Goal: Contribute content: Contribute content

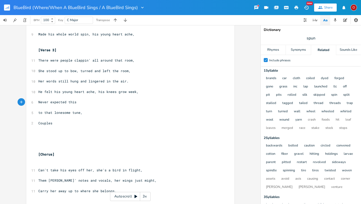
click at [159, 115] on pre "​" at bounding box center [127, 117] width 181 height 5
click at [9, 8] on rect "button" at bounding box center [7, 8] width 6 height 6
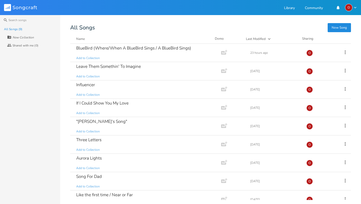
click at [343, 26] on button "New Song" at bounding box center [339, 27] width 23 height 9
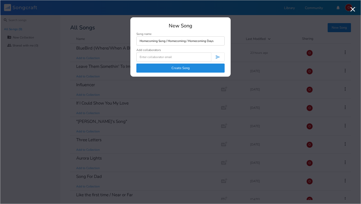
type input "Homecoming Song / Homecoming / Homecoming Days"
click at [195, 70] on button "Create Song" at bounding box center [180, 67] width 88 height 9
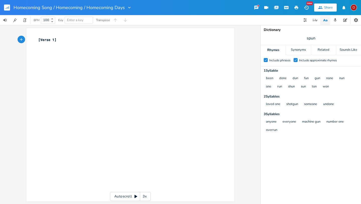
click at [37, 33] on div "xxxxxxxxxx [Verse 1] ​" at bounding box center [130, 114] width 208 height 173
click at [42, 33] on div "xxxxxxxxxx [Verse 1] ​" at bounding box center [130, 114] width 208 height 173
click at [38, 39] on span "[Verse 1]" at bounding box center [47, 39] width 18 height 5
paste textarea """
type textarea "​""
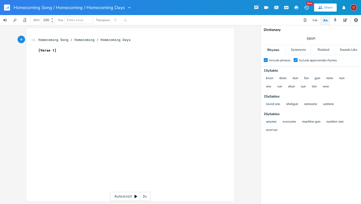
scroll to position [0, 1]
click at [37, 39] on pre "Homecoming Song / Homecoming / Homecoming Days"" at bounding box center [127, 39] width 181 height 5
type textarea """
click at [121, 40] on span ""Homecoming Song / Homecoming / Homecoming Days"" at bounding box center [86, 39] width 96 height 5
type textarea "Nights /"
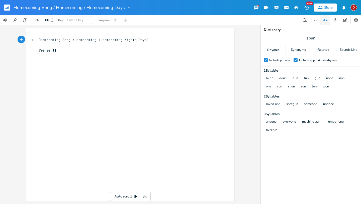
scroll to position [0, 11]
type textarea "/"
click at [147, 41] on pre ""Homecoming Song / Homecoming / Homecoming Nights/Days"" at bounding box center [127, 39] width 181 height 5
type textarea "by [PERSON_NAME]"
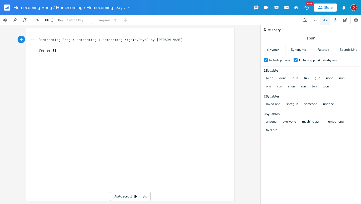
scroll to position [0, 40]
click at [106, 59] on pre "​" at bounding box center [127, 60] width 181 height 5
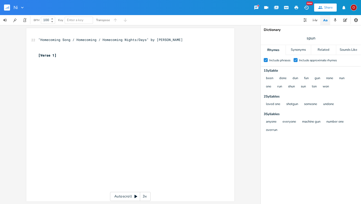
type input "N"
drag, startPoint x: 142, startPoint y: 40, endPoint x: 39, endPoint y: 40, distance: 103.3
click at [39, 40] on span ""Homecoming Song / Homecoming / Homecoming Nights/Days" by [PERSON_NAME]" at bounding box center [110, 39] width 144 height 5
click at [35, 7] on icon "button" at bounding box center [36, 8] width 3 height 2
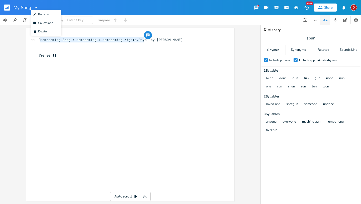
type textarea "Homecoming Song / Homecoming / Homecoming Nights/Days"
click at [39, 16] on span "Edit Rename" at bounding box center [41, 15] width 16 height 4
click at [36, 6] on icon "button" at bounding box center [35, 7] width 5 height 5
click at [39, 14] on span "Edit Rename" at bounding box center [41, 15] width 16 height 4
type input "Homecoming Song / Homecoming / Homecoming Nights/Days"
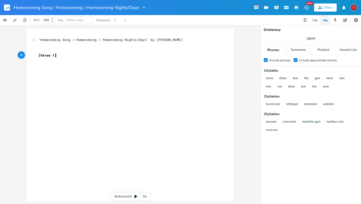
scroll to position [0, 93]
click at [83, 56] on pre "[Verse 1]" at bounding box center [127, 55] width 181 height 5
type textarea "Smell the autumn air, watch the leaves swirl round,"
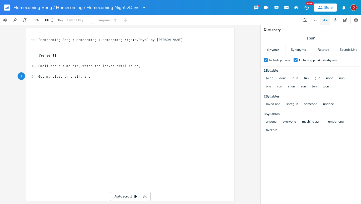
type textarea "Got my bleacher chair, and m"
type textarea "and my"
type textarea ", set my blanket down."
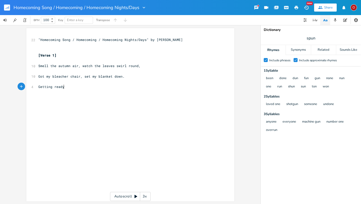
scroll to position [0, 20]
type textarea "Getting ready to watch my old school play."
click at [77, 75] on span "Got my bleacher chair, set my blanket down." at bounding box center [81, 76] width 86 height 5
type textarea "Climb [PERSON_NAME]"
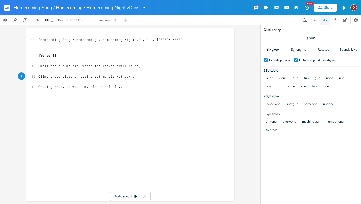
type textarea "e bleacher stairs"
click at [52, 86] on span "Getting ready to watch my old school play." at bounding box center [80, 86] width 84 height 5
click at [117, 87] on span "Getting ready to watch my old school play." at bounding box center [80, 86] width 84 height 5
type textarea "old school play"
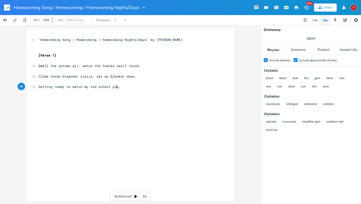
scroll to position [0, 23]
click at [110, 87] on span "Getting ready to watch my old school play." at bounding box center [80, 86] width 84 height 5
type textarea "as they"
click at [142, 87] on pre "Getting ready to watch my old school as they play." at bounding box center [127, 86] width 181 height 5
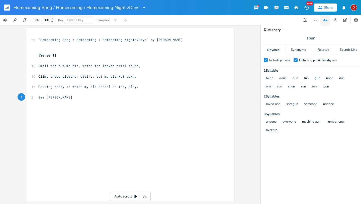
type textarea "See those"
type textarea "e crowd"
type textarea "See famili"
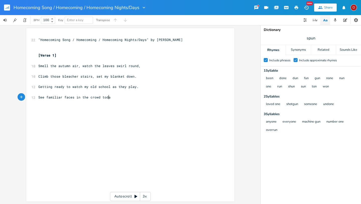
scroll to position [0, 41]
type textarea "iar faces in the crowd [DATE],"
type textarea "See my high s"
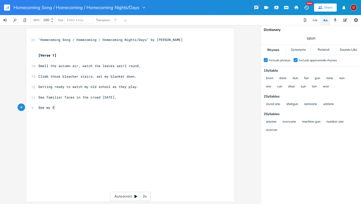
type textarea "s"
type textarea "some hih"
type textarea "gh school buddies i"
type textarea "I've lost"
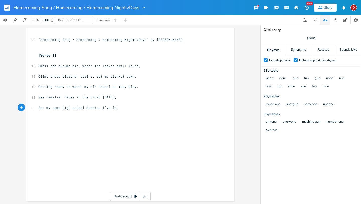
scroll to position [0, 11]
click at [42, 107] on span "See my some high school buddies I've lost" at bounding box center [79, 107] width 82 height 5
type textarea "Think of"
click at [58, 108] on span "Think of my some high school buddies I've lost" at bounding box center [84, 107] width 92 height 5
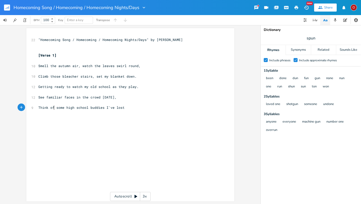
click at [126, 108] on pre "Think of some high school buddies I've lost" at bounding box center [127, 107] width 181 height 5
type textarea "along the way"
click at [62, 107] on span "Think of some high school buddies I've lost along the way" at bounding box center [95, 107] width 114 height 5
click at [45, 97] on span "See familiar faces in the crowd [DATE]," at bounding box center [77, 97] width 78 height 5
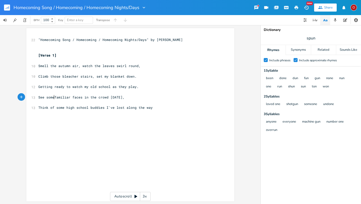
type textarea "some"
click at [61, 108] on span "Think of some high school buddies I've lost along the way" at bounding box center [95, 107] width 114 height 5
type textarea "those"
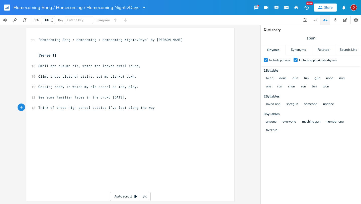
click at [152, 108] on pre "Think of those high school buddies I've lost along the way" at bounding box center [127, 107] width 181 height 5
type textarea ","
type textarea "Bie"
type textarea "tterwe"
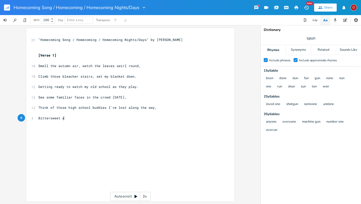
type textarea "sweet em"
type textarea "to think back"
click at [39, 118] on span "Bittersweet to think back" at bounding box center [63, 118] width 50 height 5
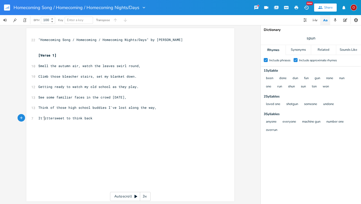
scroll to position [0, 4]
type textarea "It's"
type textarea "B"
click at [90, 117] on pre "Bittersweet to think back" at bounding box center [127, 117] width 181 height 5
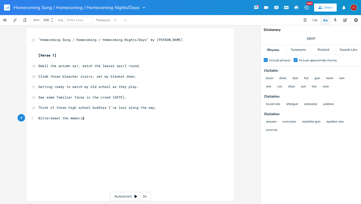
scroll to position [0, 20]
type textarea "the memories along the way."
click at [62, 85] on span "Getting ready to watch my old school as they play." at bounding box center [88, 86] width 100 height 5
type textarea "Setting up"
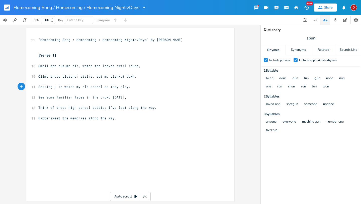
scroll to position [0, 15]
click at [134, 87] on pre "Setting up to watch my old school as they play." at bounding box center [127, 86] width 181 height 5
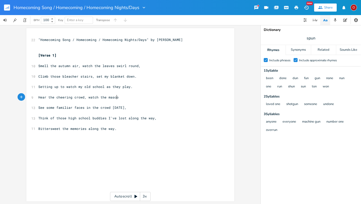
scroll to position [0, 64]
type textarea "Hear the cheering crowd, watch the mascot"
type input "r"
type input "play"
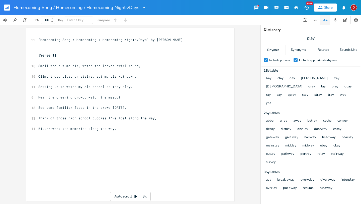
scroll to position [0, 65]
click at [44, 97] on span "Hear the cheering crowd, watch the mascot" at bounding box center [79, 97] width 82 height 5
type textarea "see"
type textarea "See"
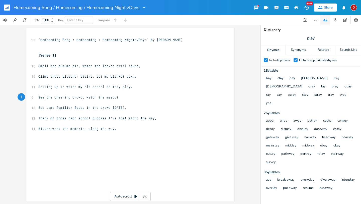
scroll to position [0, 5]
click at [117, 97] on pre "See the cheering crowd, watch the mascot" at bounding box center [127, 97] width 181 height 5
type textarea "hear the"
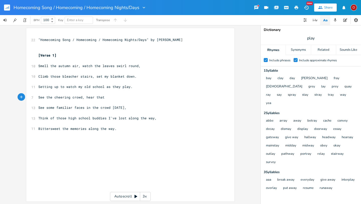
type textarea "at g"
type textarea "great band play,"
click at [37, 106] on pre "See some familiar faces in the crowd [DATE]," at bounding box center [127, 107] width 181 height 5
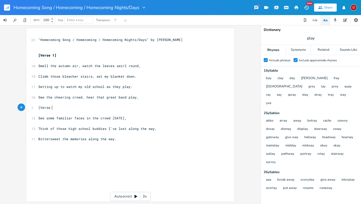
scroll to position [0, 12]
type textarea "[Verse 2]"
click at [140, 96] on pre "See the cheering crowd, hear that great band play," at bounding box center [127, 97] width 181 height 5
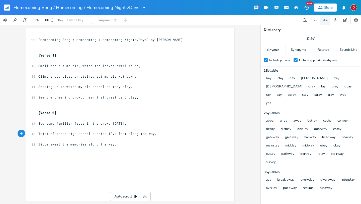
click at [63, 134] on span "Think of those high school buddies I've lost along the way," at bounding box center [97, 133] width 118 height 5
click at [119, 147] on pre "​" at bounding box center [127, 149] width 181 height 5
type textarea ", those meme"
type textarea "ories come [PERSON_NAME] back."
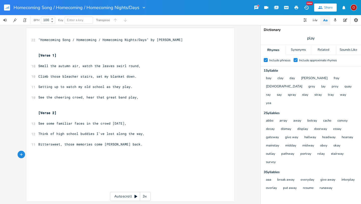
click at [144, 38] on span ""Homecoming Song / Homecoming / Homecoming Nights/Days" by [PERSON_NAME]" at bounding box center [110, 39] width 144 height 5
type textarea """
click at [143, 7] on icon "button" at bounding box center [143, 7] width 5 height 5
click at [146, 14] on span "Edit Rename" at bounding box center [149, 15] width 16 height 4
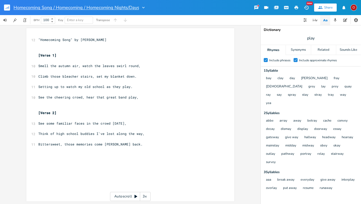
click at [138, 7] on input "Homecoming Song / Homecoming / Homecoming Nights/Days" at bounding box center [76, 7] width 125 height 5
type input "Homecoming Song"
click at [153, 101] on pre "​" at bounding box center [127, 102] width 181 height 5
click at [153, 99] on div "12 "Homecoming Song" by [PERSON_NAME] ​ ​ [Verse 1] ​ 10 Smell the autumn air, …" at bounding box center [127, 99] width 181 height 125
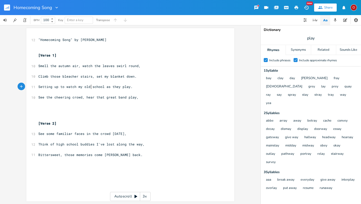
click at [91, 87] on span "Setting up to watch my old school as they play." at bounding box center [85, 86] width 94 height 5
type textarea "high"
click at [127, 85] on span "Setting up to watch my old high school as they play." at bounding box center [90, 86] width 104 height 5
click at [68, 97] on span "See the cheering crowd, hear that great band play," at bounding box center [88, 97] width 100 height 5
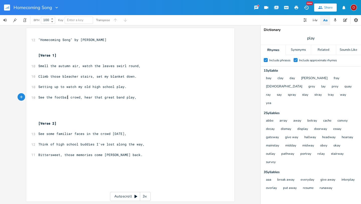
type textarea "football"
click at [83, 97] on span "See the football crowd, hear that great band play," at bounding box center [88, 97] width 100 height 5
type textarea "as they cheear away"
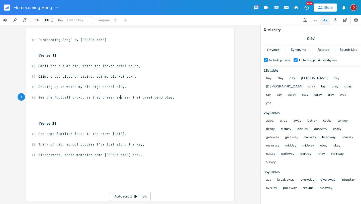
scroll to position [0, 30]
type textarea "r awy"
type textarea "ay."
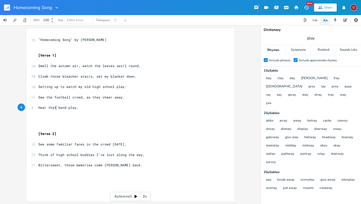
scroll to position [0, 15]
type textarea "Hear that marching"
click at [84, 108] on span "Hear that marching band play," at bounding box center [67, 107] width 58 height 5
type textarea "as they begin to"
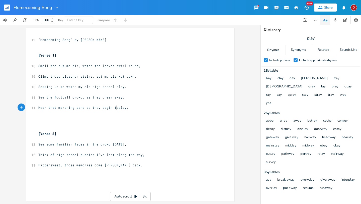
scroll to position [0, 24]
click at [129, 108] on pre "Hear that marching band as they begin to play," at bounding box center [127, 107] width 181 height 5
type textarea "y."
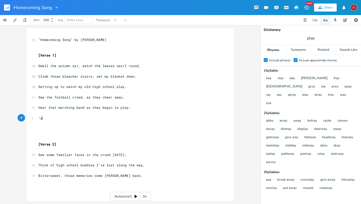
scroll to position [0, 5]
type textarea ""ah"
type textarea "Hail Those Golden""
type textarea "Pheasants" like yea"
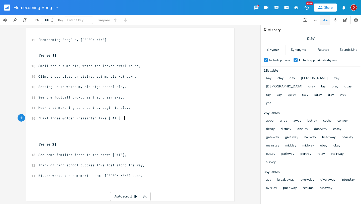
type textarea "sterday."
click at [130, 107] on pre "Hear that marching band as they begin to play." at bounding box center [127, 107] width 181 height 5
click at [110, 108] on span "Hear that marching band as they begin to play." at bounding box center [84, 107] width 92 height 5
type textarea "start"
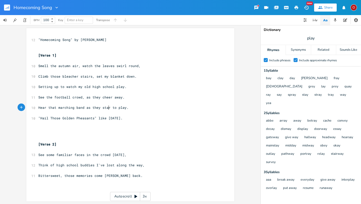
scroll to position [0, 7]
click at [129, 106] on pre "Hear that marching band as they start to play." at bounding box center [127, 107] width 181 height 5
type textarea "."
type textarea ","
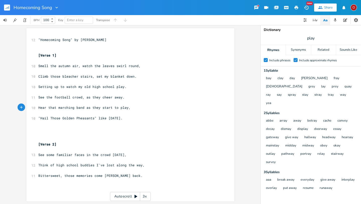
click at [105, 119] on span ""Hail Those Golden Pheasants" like [DATE]." at bounding box center [80, 118] width 84 height 5
type textarea ", like it was"
click at [157, 121] on pre "​" at bounding box center [127, 123] width 181 height 5
click at [150, 120] on pre ""Hail Those Golden Pheasants", like it was [DATE]." at bounding box center [127, 117] width 181 height 5
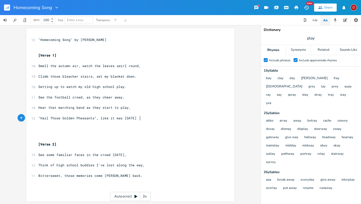
type textarea ","
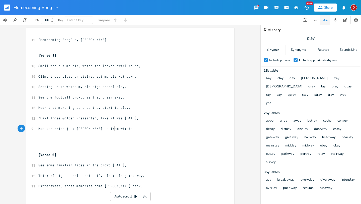
type textarea "Man the pride just [PERSON_NAME] up from within."
click at [119, 97] on span "See the football crowd, as they cheer away." at bounding box center [81, 97] width 86 height 5
type textarea "the day"
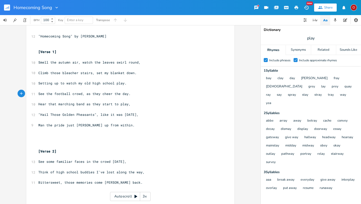
scroll to position [11, 0]
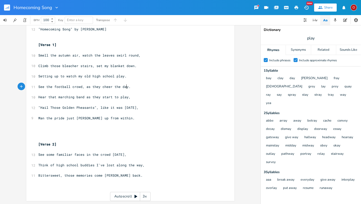
click at [92, 176] on span "Bittersweet, those memories come [PERSON_NAME] back." at bounding box center [90, 175] width 104 height 5
type textarea "just"
click at [149, 177] on pre "Bittersweet, those memories just come [PERSON_NAME] back." at bounding box center [127, 175] width 181 height 5
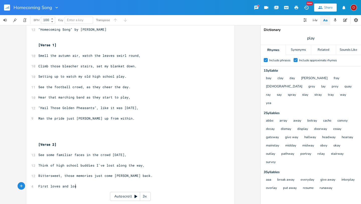
scroll to position [0, 27]
type textarea "First loves and loses"
type textarea "es were"
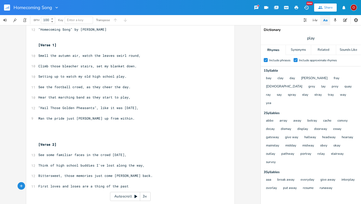
type textarea "are a thing of the past."
type textarea ","
type textarea "Friends together again, mas"
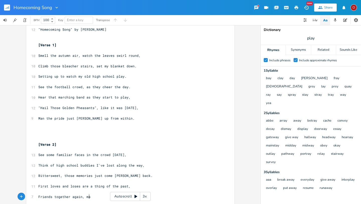
scroll to position [0, 2]
type textarea "n what a blast."
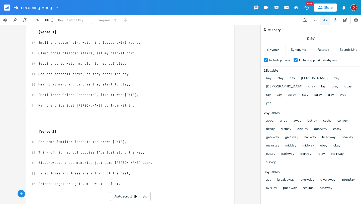
click at [93, 151] on span "Think of high school buddies I've lost along the way," at bounding box center [91, 152] width 106 height 5
type textarea "("
click at [103, 153] on span "Think of high school buddies (I've lost along the way," at bounding box center [92, 152] width 108 height 5
type textarea ")"
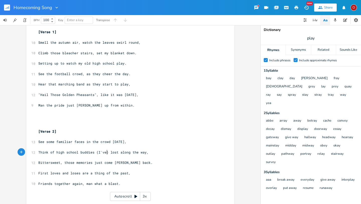
click at [101, 106] on span "Man the pride just [PERSON_NAME] up from within." at bounding box center [86, 105] width 96 height 5
type textarea "deep"
click at [52, 141] on span "See some familiar faces in the crowd [DATE]," at bounding box center [82, 141] width 88 height 5
type textarea "/those"
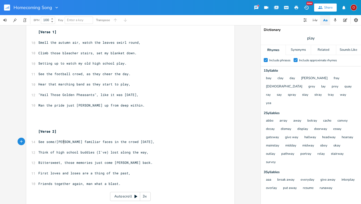
scroll to position [0, 9]
click at [125, 173] on span "First loves and loses are a thing of the past," at bounding box center [84, 172] width 92 height 5
type textarea "all"
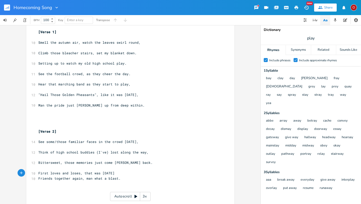
type textarea "that was [DATE]."
type textarea ","
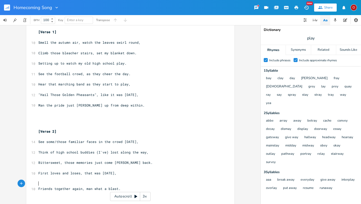
click at [97, 172] on span "First loves and loses, that was [DATE]," at bounding box center [77, 172] width 78 height 5
type textarea "feels like"
click at [79, 182] on pre "​" at bounding box center [127, 183] width 181 height 5
click at [119, 182] on pre "Friends together again, man what a blast." at bounding box center [127, 183] width 181 height 5
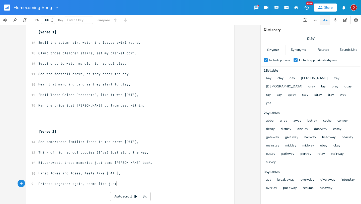
type textarea "seems like just [PERSON_NAME]"
type textarea "esterday."
click at [121, 172] on span "First loves and loses, feels like [DATE]," at bounding box center [79, 172] width 82 height 5
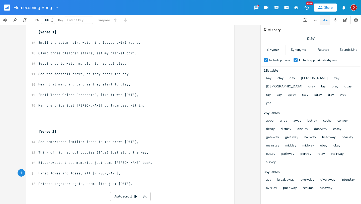
scroll to position [0, 15]
type textarea "all around [DATE]"
click at [143, 183] on pre "Friends together again, seems like just [DATE]." at bounding box center [127, 183] width 181 height 5
type textarea ","
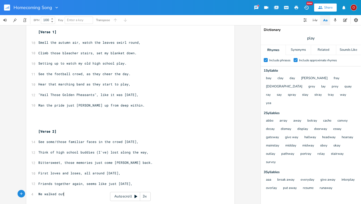
scroll to position [0, 22]
type textarea "We walked out of those"
type textarea "at school"
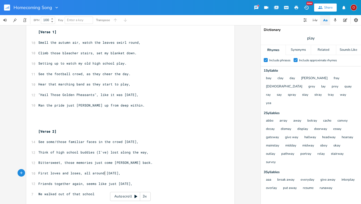
click at [103, 172] on span "First loves and loses, all around [DATE]," at bounding box center [79, 172] width 82 height 5
type textarea "s I look 'round"
click at [38, 171] on span "First loves and loses, as I look 'round [DATE]," at bounding box center [85, 172] width 94 height 5
type textarea "I"
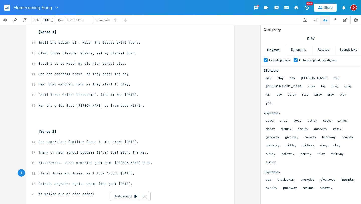
scroll to position [0, 1]
type textarea "I see f"
click at [115, 173] on span "I see first loves and loses, as I look 'round [DATE]," at bounding box center [91, 172] width 106 height 5
type textarea "a"
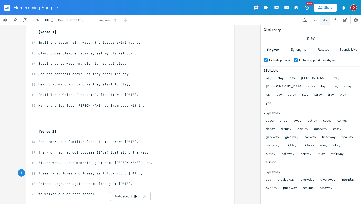
scroll to position [0, 2]
click at [38, 184] on span "Friends together again, seems like just [DATE]," at bounding box center [85, 183] width 94 height 5
type textarea "We're all f"
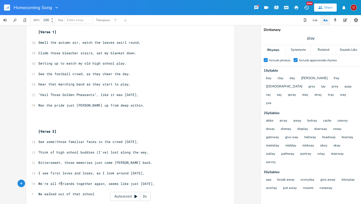
click at [59, 183] on span "We're all fFriends together again, seems like just [DATE]," at bounding box center [96, 183] width 116 height 5
click at [99, 183] on span "We're all friends together again, seems like just [DATE]," at bounding box center [95, 183] width 114 height 5
click at [114, 184] on span "We're all friends together, seems like just [DATE]," at bounding box center [89, 183] width 102 height 5
type textarea "j"
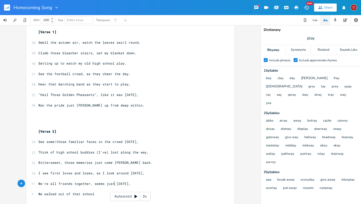
click at [113, 184] on span "We're all friends together, seems just [DATE]," at bounding box center [84, 183] width 92 height 5
type textarea "like"
click at [96, 194] on pre "We walked out of that school" at bounding box center [127, 193] width 181 height 5
type textarea "and said we'd never look back."
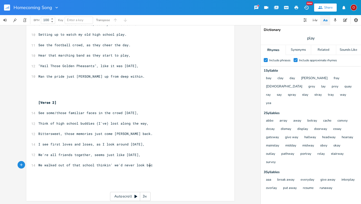
scroll to position [0, 43]
type textarea "thinkin' we'd never look back."
type textarea "We"
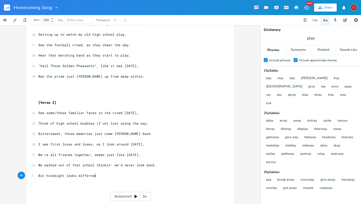
type textarea "But hindsight looks differnect"
type textarea "ent in the rearview mirror."
click at [76, 175] on span "But hindsight looks different in the rearview mirror." at bounding box center [91, 175] width 106 height 5
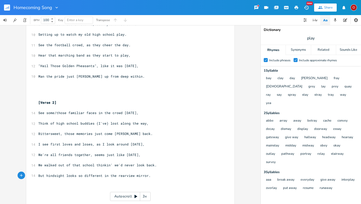
type textarea "so"
click at [316, 38] on span "play" at bounding box center [311, 38] width 100 height 9
type input "highsight"
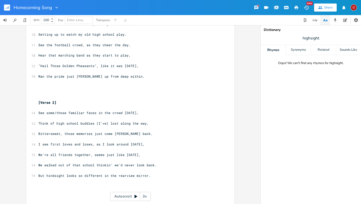
click at [105, 176] on span "But hindsight looks so different in the rearview mirror." at bounding box center [94, 175] width 112 height 5
type textarea "that"
type textarea "n"
type textarea "a"
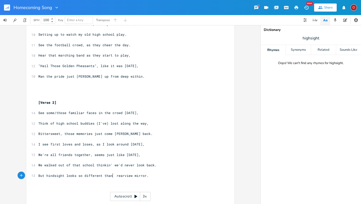
scroll to position [0, 2]
click at [154, 171] on pre "​" at bounding box center [127, 169] width 181 height 5
click at [45, 176] on span "But hindsight looks so different than a rearview mirror." at bounding box center [94, 175] width 112 height 5
type textarea "They don't tell you"
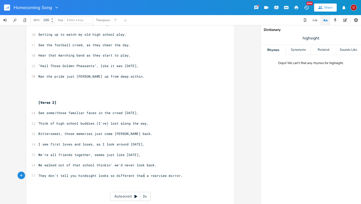
click at [142, 176] on span "They don't tell you hindsight looks so different than a rearview mirror." at bounding box center [110, 175] width 144 height 5
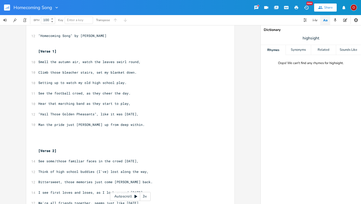
scroll to position [0, 0]
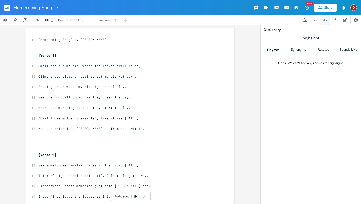
type textarea "in"
click at [325, 36] on span "highsight" at bounding box center [311, 38] width 100 height 9
type input "ready"
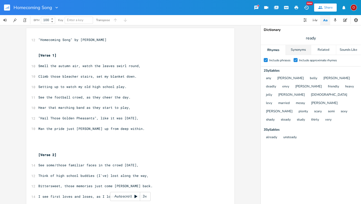
click at [292, 49] on div "Synonyms" at bounding box center [298, 50] width 25 height 10
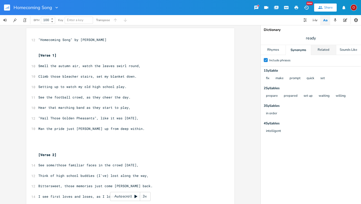
click at [325, 51] on div "Related" at bounding box center [323, 50] width 25 height 10
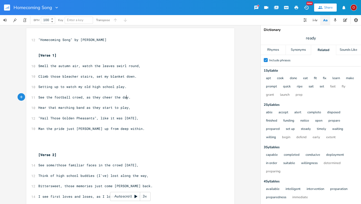
click at [125, 97] on span "See the football crowd, as they cheer the day." at bounding box center [84, 97] width 92 height 5
type textarea "and"
click at [50, 96] on span "See the football crowd, as they." at bounding box center [70, 97] width 64 height 5
type textarea "at"
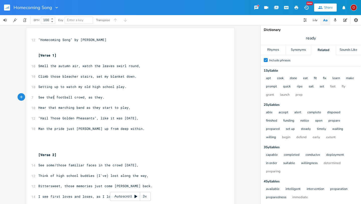
scroll to position [0, 3]
click at [100, 97] on span "See that football crowd, as they." at bounding box center [71, 97] width 66 height 5
type textarea "cheer and"
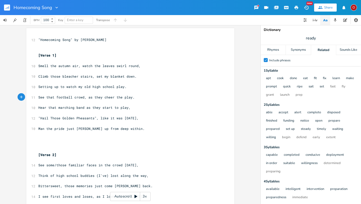
type textarea "cheer the play"
click at [316, 37] on span "ready" at bounding box center [311, 38] width 100 height 9
type input "cheer"
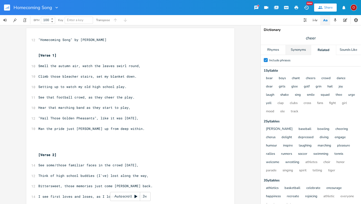
click at [293, 49] on div "Synonyms" at bounding box center [298, 50] width 25 height 10
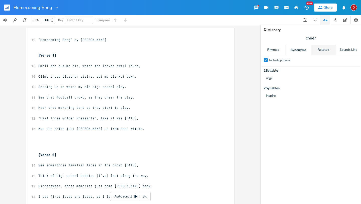
click at [320, 47] on div "Related" at bounding box center [323, 50] width 25 height 10
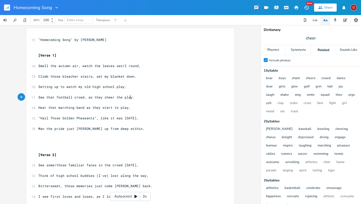
click at [128, 97] on span "See that football crowd, as they cheer the play." at bounding box center [86, 97] width 96 height 5
type textarea "hant and cheer"
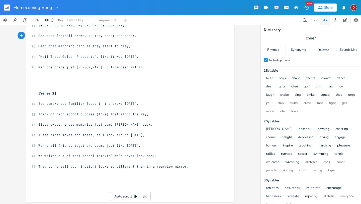
scroll to position [63, 0]
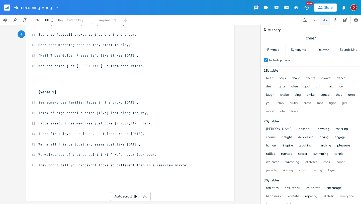
click at [124, 124] on span "Bittersweet, those memories just come [PERSON_NAME] back." at bounding box center [95, 123] width 114 height 5
type textarea "flooding/[PERSON_NAME]"
click at [115, 133] on span "I see first loves and loses, as I look around [DATE]," at bounding box center [91, 133] width 106 height 5
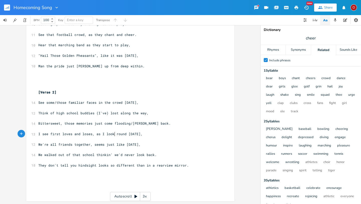
type textarea "'"
click at [56, 143] on span "We're all friends together, seems just like [DATE]," at bounding box center [89, 144] width 102 height 5
type textarea "now"
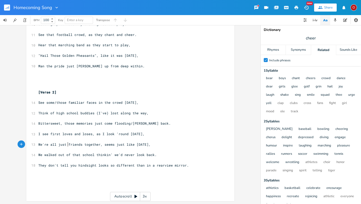
type textarea "just"
click at [316, 38] on span "cheer" at bounding box center [311, 38] width 100 height 9
type input "[DATE]"
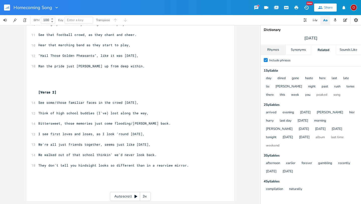
click at [279, 51] on div "Rhymes" at bounding box center [273, 50] width 25 height 10
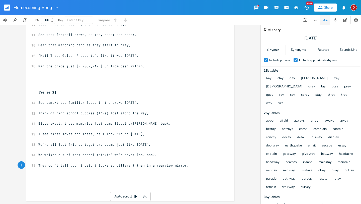
click at [146, 165] on span "They don't tell you hindsight looks so different than in a rearview mirror." at bounding box center [113, 165] width 150 height 5
type textarea "in"
click at [146, 113] on pre "Think of high school buddies (I've) lost along the way," at bounding box center [127, 112] width 181 height 5
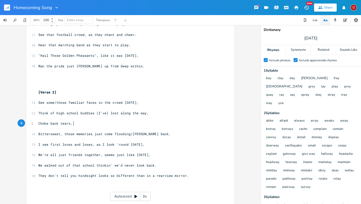
scroll to position [0, 27]
type textarea "Choke back tears, for friends"
type textarea "for frined"
type textarea "ends"
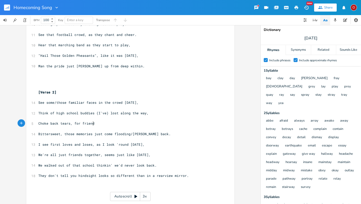
scroll to position [0, 7]
type textarea "best frined"
type textarea "ends not present here."
click at [321, 38] on span "[DATE]" at bounding box center [311, 38] width 100 height 9
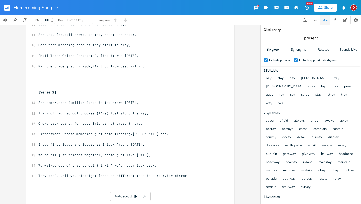
type input "present"
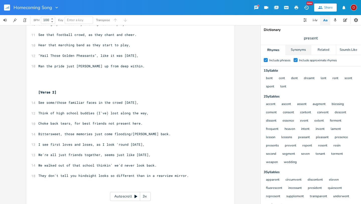
click at [297, 50] on div "Synonyms" at bounding box center [298, 50] width 25 height 10
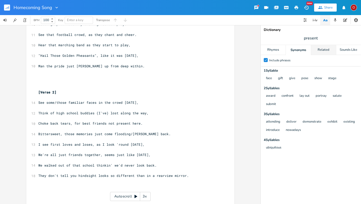
click at [321, 49] on div "Related" at bounding box center [323, 50] width 25 height 10
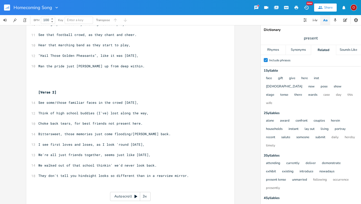
click at [38, 123] on span "Choke back tears, for best friends not present here." at bounding box center [90, 123] width 104 height 5
type textarea "("
click at [140, 122] on pre "(Choke back tears, for best friends not present here." at bounding box center [127, 123] width 181 height 5
type textarea ")"
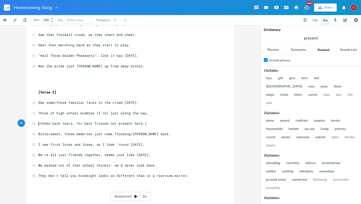
type textarea "(Choke"
drag, startPoint x: 36, startPoint y: 122, endPoint x: 145, endPoint y: 125, distance: 109.6
click at [145, 125] on pre "(Choke back tears, for best friends not present here.)" at bounding box center [127, 123] width 181 height 5
type textarea "​"
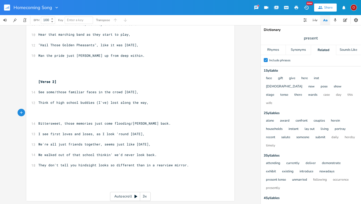
click at [197, 161] on pre "​" at bounding box center [127, 159] width 181 height 5
click at [197, 165] on pre "They don't tell you hindsight looks so different than in a rearview mirror." at bounding box center [127, 164] width 181 height 5
type textarea "[Extras]"
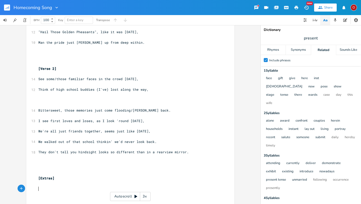
type textarea "​"
paste textarea
click at [39, 187] on span "(Choke back tears, for best friends not present here.)" at bounding box center [92, 188] width 108 height 5
type textarea "]"
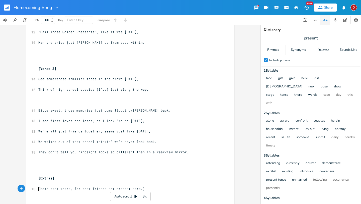
click at [141, 189] on pre "Choke back tears, for best friends not present here.)" at bounding box center [127, 188] width 181 height 5
type textarea "lost"
type textarea "those best frined"
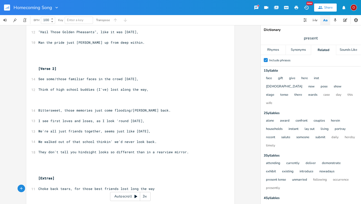
type textarea "ends lost long the way."
click at [62, 165] on pre "​" at bounding box center [127, 167] width 181 height 5
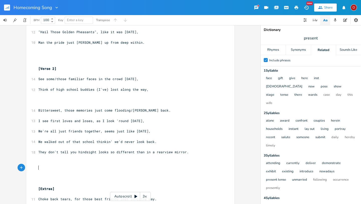
scroll to position [0, 1]
type textarea "[It's"
type textarea "Chorus]"
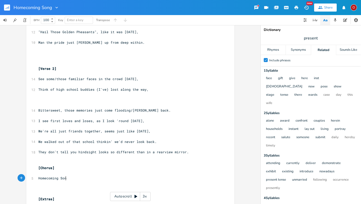
scroll to position [0, 28]
type textarea "Homecoming Song,"
type textarea "time"
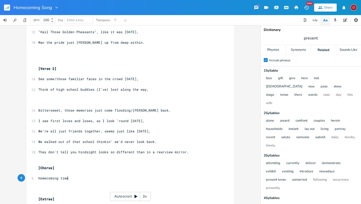
type textarea ","
type textarea "It's a"
type textarea "s bittersweat"
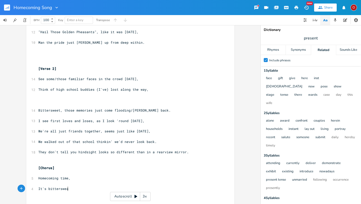
scroll to position [0, 19]
type textarea "it's bitterswee"
type textarea "at,"
type textarea "Like a long lost memory,"
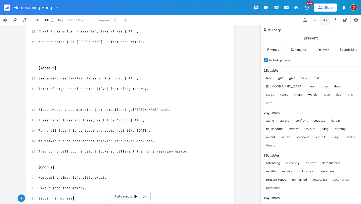
scroll to position [0, 24]
type textarea "Sittin' in my seat,"
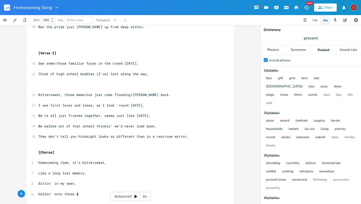
scroll to position [0, 36]
type textarea "Holdin' onto those memries"
type textarea "ori"
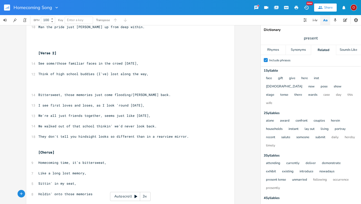
type textarea "ories,"
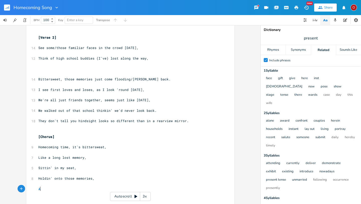
type textarea "At"
type textarea "in't it something nee"
type textarea "at,"
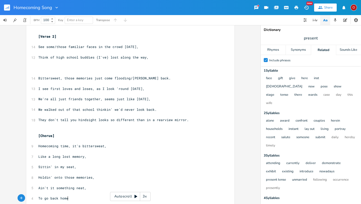
type textarea "To go back home."
click at [78, 145] on span "Homecoming time, it's bittersweat," at bounding box center [72, 145] width 68 height 5
type textarea "t's so"
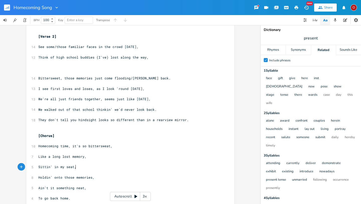
click at [76, 167] on pre "Sittin' in my seat," at bounding box center [127, 166] width 181 height 5
type textarea "/ Something so darn sweet,"
click at [320, 36] on span "present" at bounding box center [311, 38] width 100 height 9
type input "memory"
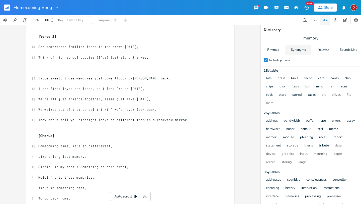
click at [298, 50] on div "Synonyms" at bounding box center [298, 50] width 25 height 10
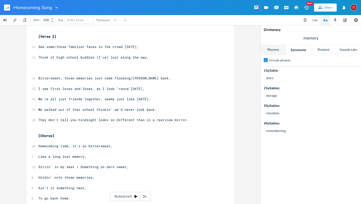
click at [272, 48] on div "Rhymes" at bounding box center [273, 50] width 25 height 10
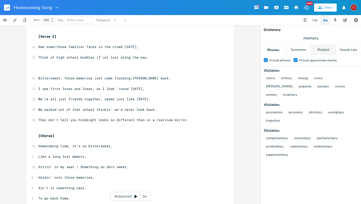
click at [325, 51] on div "Related" at bounding box center [323, 50] width 25 height 10
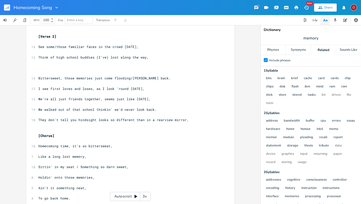
click at [66, 198] on span "To go back home." at bounding box center [54, 198] width 32 height 5
type textarea "Makes you wannt"
type textarea "a go back home"
click at [44, 157] on span "Like a long lost memory," at bounding box center [62, 156] width 48 height 5
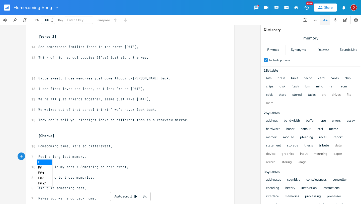
scroll to position [0, 8]
type textarea "Feels like"
click at [78, 167] on span "Sittin' in my seat / Something so darn sweet," at bounding box center [83, 166] width 90 height 5
click at [93, 167] on pre "Something so darn sweet," at bounding box center [127, 166] width 181 height 5
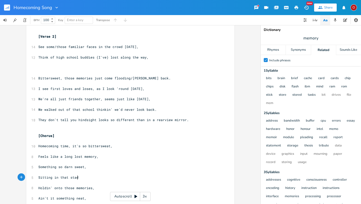
type textarea "Sitting in that stadu"
type textarea "ium,"
type textarea "Listenen;"
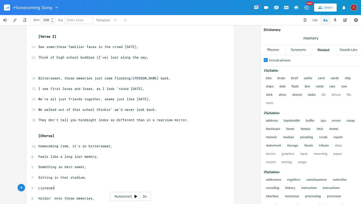
type textarea "'"
type textarea "in' to that beat,"
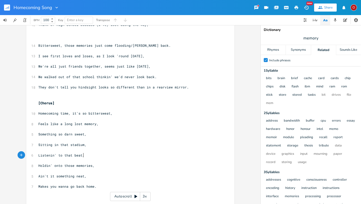
scroll to position [152, 0]
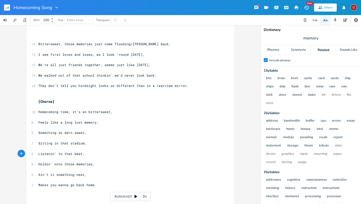
click at [71, 163] on span "Holdin' onto those memories," at bounding box center [66, 163] width 56 height 5
click at [81, 143] on span "Sitting in that stadium," at bounding box center [62, 143] width 48 height 5
type textarea "ose bleachers"
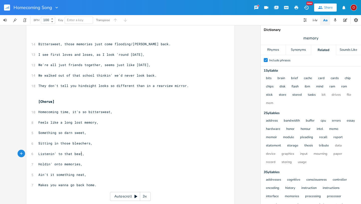
click at [80, 153] on span "Listenin' to that beat," at bounding box center [61, 153] width 46 height 5
type textarea "and/beat"
type input "beat"
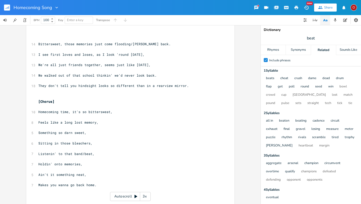
click at [98, 153] on pre "Listenin' to that band/beat," at bounding box center [127, 153] width 181 height 5
type textarea ","
type textarea "Stompin' to that beat."
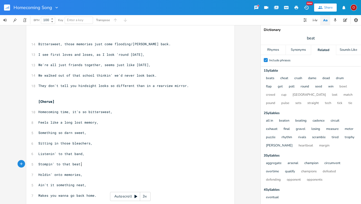
click at [91, 195] on span "Makes you wanna go back home." at bounding box center [67, 195] width 58 height 5
click at [85, 153] on pre "Listenin' to that band," at bounding box center [127, 153] width 181 height 5
type textarea "Clappin' to the cheers,"
click at [58, 175] on span "Stompin' to that beat." at bounding box center [60, 174] width 44 height 5
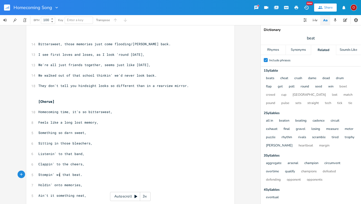
type textarea "with"
click at [88, 174] on pre "Stompin' with that beat." at bounding box center [127, 174] width 181 height 5
type textarea "."
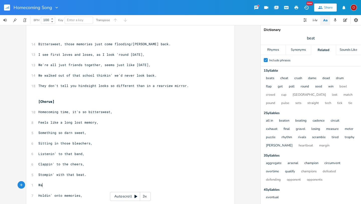
type textarea "Wath"
type textarea "tchin players"
type textarea "hearts played"
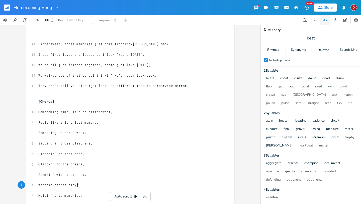
scroll to position [0, 20]
type textarea "/"
type textarea "' football players,"
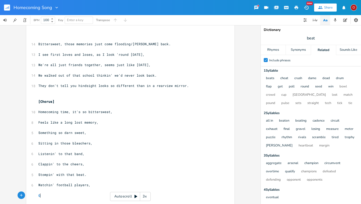
type textarea "Ge"
type textarea "ive their all to defeat"
type textarea "to defeat"
type textarea ", try to defeat."
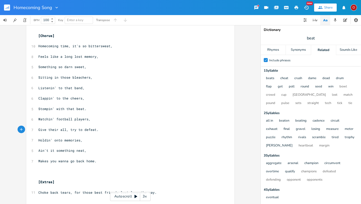
scroll to position [220, 0]
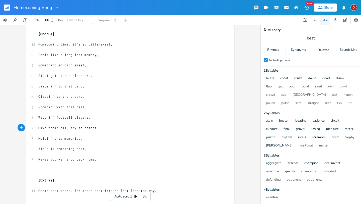
click at [66, 95] on span "Clappin' to the cheers," at bounding box center [61, 96] width 46 height 5
type textarea "hose"
click at [113, 161] on pre "Makes you wanna go back home." at bounding box center [127, 158] width 181 height 5
click at [74, 128] on span "Give their all, try to defeat." at bounding box center [68, 127] width 60 height 5
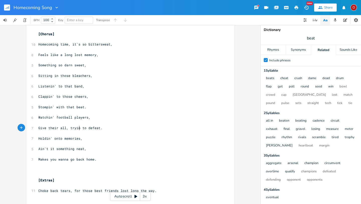
type textarea "yin'"
click at [106, 127] on pre "Give their all, [PERSON_NAME]' to defeat." at bounding box center [127, 127] width 181 height 5
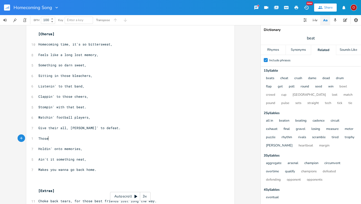
scroll to position [0, 9]
type textarea "Those opposing players"
type textarea "It's an index"
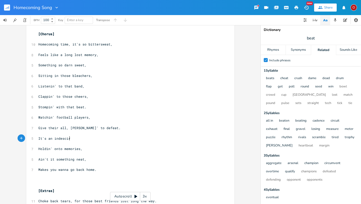
type textarea "scirb"
type textarea "b"
type textarea "e"
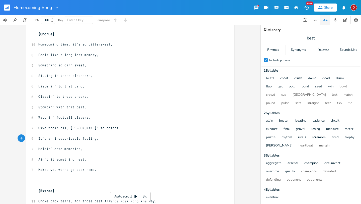
type textarea "cribable feeling,"
click at [317, 37] on span "beat" at bounding box center [311, 38] width 100 height 9
type input "indescribable"
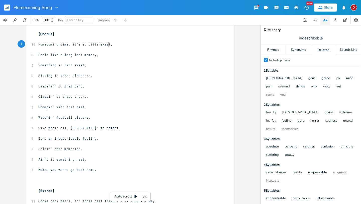
click at [107, 44] on span "Homecoming time, it's so bittersweat," at bounding box center [75, 44] width 74 height 5
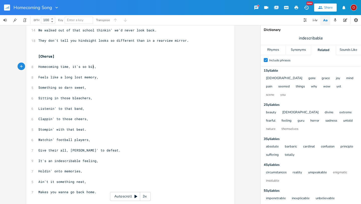
scroll to position [196, 0]
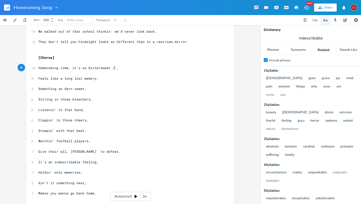
type textarea "tersweat / a"
type textarea "aint"
click at [81, 131] on span "Stompin' with that beat." at bounding box center [62, 130] width 48 height 5
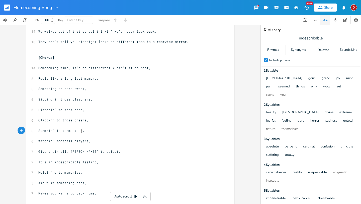
scroll to position [0, 22]
click at [89, 130] on pre "Stompin' in them stands." at bounding box center [127, 130] width 181 height 5
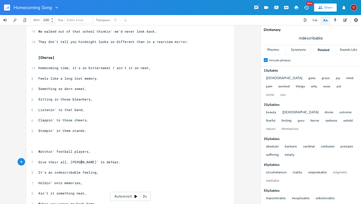
click at [80, 162] on span "Give their all, [PERSON_NAME]' to defeat." at bounding box center [79, 161] width 82 height 5
click at [95, 162] on pre "Givin' their all to defeat." at bounding box center [127, 161] width 181 height 5
click at [47, 162] on span "Givin' their all to defeat." at bounding box center [65, 161] width 54 height 5
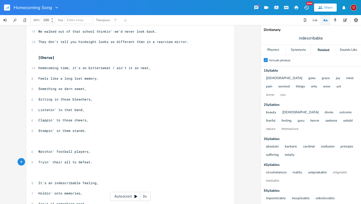
click at [59, 161] on span "Tryin' their all to defeat." at bounding box center [65, 161] width 54 height 5
click at [61, 162] on span "Tryin' their all to defeat." at bounding box center [65, 161] width 54 height 5
click at [82, 162] on pre "Tryin' all to defeat." at bounding box center [127, 161] width 181 height 5
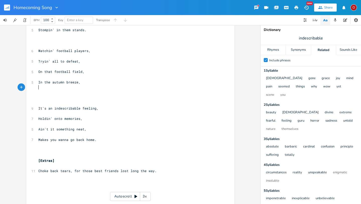
scroll to position [302, 0]
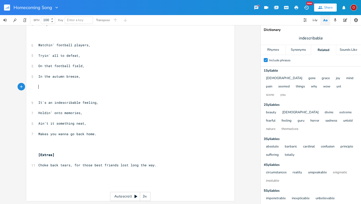
click at [43, 89] on pre "​" at bounding box center [127, 91] width 181 height 5
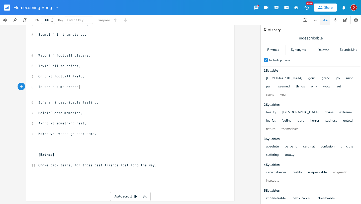
scroll to position [292, 0]
click at [40, 95] on pre "​" at bounding box center [127, 97] width 181 height 5
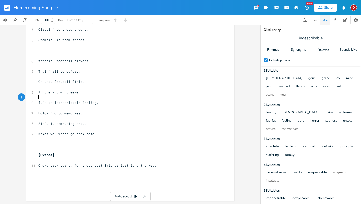
click at [84, 114] on pre "Holdin' onto memories," at bounding box center [127, 112] width 181 height 5
click at [102, 103] on pre "It's an indescribable feeling," at bounding box center [127, 102] width 181 height 5
click at [101, 135] on pre "Makes you wanna go back home." at bounding box center [127, 133] width 181 height 5
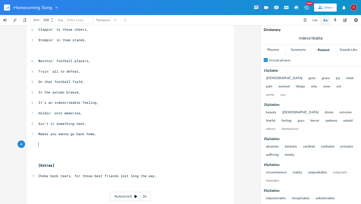
click at [91, 93] on pre "In the autumn breeze," at bounding box center [127, 92] width 181 height 5
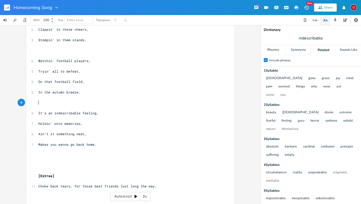
click at [104, 144] on pre "Makes you wanna go back home." at bounding box center [127, 144] width 181 height 5
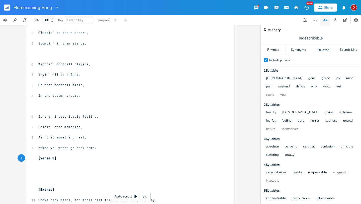
scroll to position [318, 0]
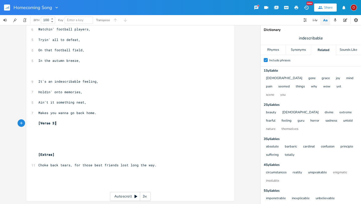
click at [102, 113] on pre "Makes you wanna go back home." at bounding box center [127, 112] width 181 height 5
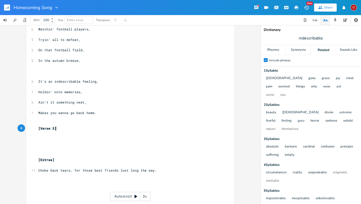
click at [61, 130] on pre "[Verse 3]" at bounding box center [127, 128] width 181 height 5
click at [63, 129] on pre "[Verse 3]" at bounding box center [127, 128] width 181 height 5
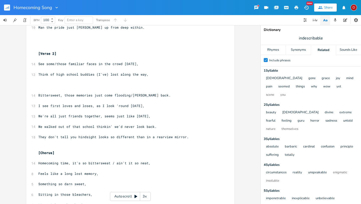
scroll to position [0, 0]
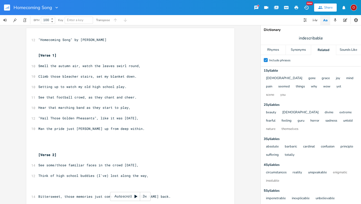
click at [64, 54] on pre "[Verse 1]" at bounding box center [127, 55] width 181 height 5
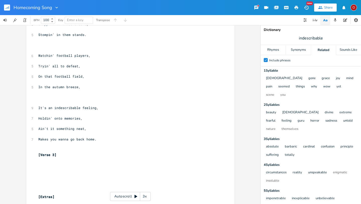
scroll to position [294, 0]
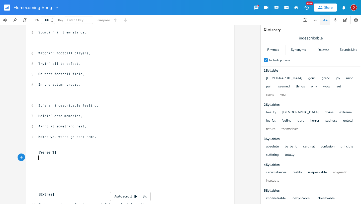
click at [45, 159] on pre "​" at bounding box center [127, 157] width 181 height 5
click at [60, 153] on pre "[Verse 3]" at bounding box center [127, 151] width 181 height 5
click at [82, 163] on pre "We burned that "R"," at bounding box center [127, 162] width 181 height 5
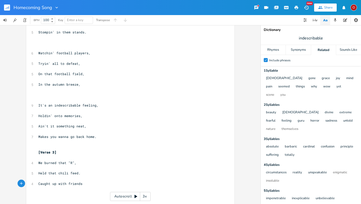
scroll to position [0, 35]
click at [40, 161] on span "We burned that "R"," at bounding box center [57, 162] width 38 height 5
click at [48, 183] on span "Caught up with friends," at bounding box center [61, 183] width 46 height 5
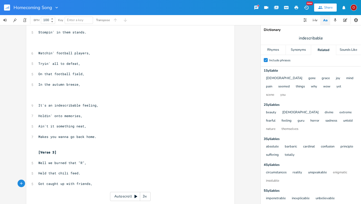
click at [92, 184] on pre "Got caught up with friends," at bounding box center [127, 183] width 181 height 5
click at [86, 172] on pre "Held that chili feed." at bounding box center [127, 172] width 181 height 5
click at [326, 36] on span "indescribable" at bounding box center [311, 38] width 100 height 9
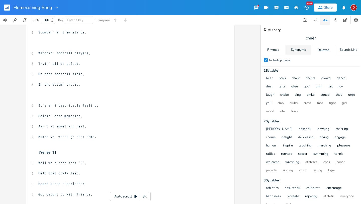
click at [296, 48] on div "Synonyms" at bounding box center [298, 50] width 25 height 10
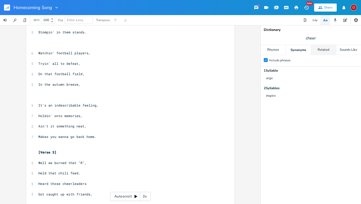
click at [319, 50] on div "Related" at bounding box center [323, 50] width 25 height 10
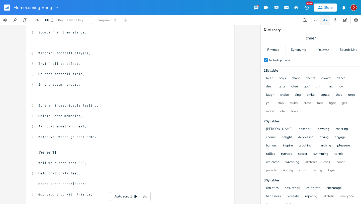
click at [89, 183] on pre "Heard those cheerleaders" at bounding box center [127, 183] width 181 height 5
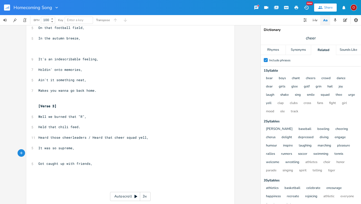
scroll to position [345, 0]
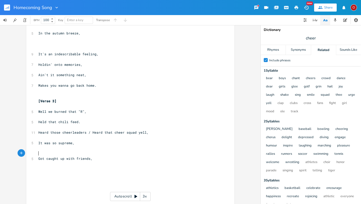
click at [44, 151] on pre "​" at bounding box center [127, 152] width 181 height 5
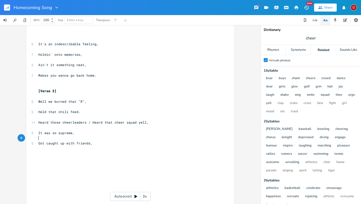
scroll to position [356, 0]
click at [101, 144] on pre "Got caught up with friends," at bounding box center [127, 142] width 181 height 5
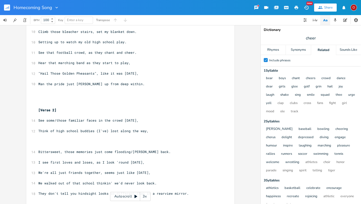
scroll to position [0, 0]
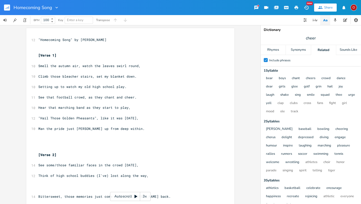
click at [143, 66] on pre "Smell the autumn air, watch the leaves swirl round," at bounding box center [127, 65] width 181 height 5
click at [136, 65] on span "Smell the autumn air, watch the leaves swirl round,(feel that cool fall breeze)" at bounding box center [117, 65] width 158 height 5
click at [197, 64] on pre "Smell the autumn air, watch the leaves swirl round (feel that cool fall breeze)" at bounding box center [127, 65] width 181 height 5
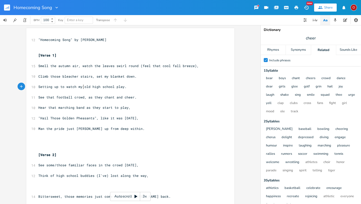
click at [81, 86] on span "Setting up to watch my old high school play." at bounding box center [82, 86] width 88 height 5
click at [83, 87] on span "Setting up to watch my (old [PERSON_NAME] mater play) old high school play." at bounding box center [113, 86] width 150 height 5
click at [125, 87] on span "Setting up to watch my (old [PERSON_NAME] mater play) old high school play." at bounding box center [113, 86] width 150 height 5
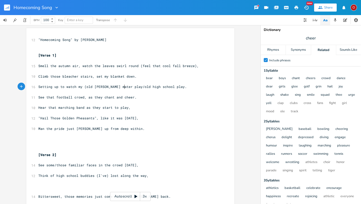
click at [83, 86] on span "Setting up to watch my (old [PERSON_NAME] mater play/old high school play." at bounding box center [112, 86] width 148 height 5
click at [318, 38] on span "cheer" at bounding box center [311, 38] width 100 height 9
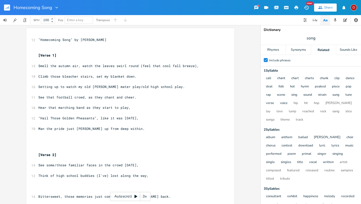
click at [316, 38] on span "song" at bounding box center [311, 38] width 100 height 9
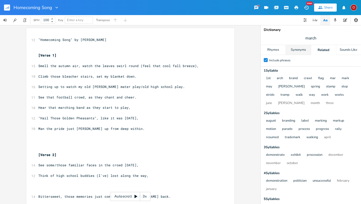
click at [296, 48] on div "Synonyms" at bounding box center [298, 50] width 25 height 10
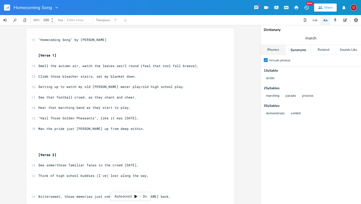
click at [279, 51] on div "Rhymes" at bounding box center [273, 50] width 25 height 10
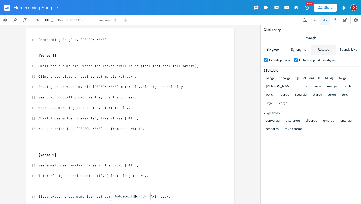
click at [326, 49] on div "Related" at bounding box center [323, 50] width 25 height 10
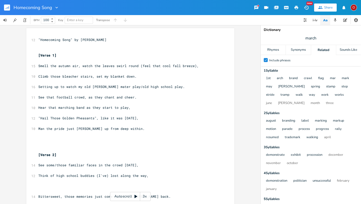
click at [42, 97] on span "See that football crowd, as they chant and cheer." at bounding box center [87, 97] width 98 height 5
click at [45, 108] on span "Hear that marching band as they start to play," at bounding box center [84, 107] width 92 height 5
click at [123, 107] on span "See that marching band as they start to play," at bounding box center [83, 107] width 90 height 5
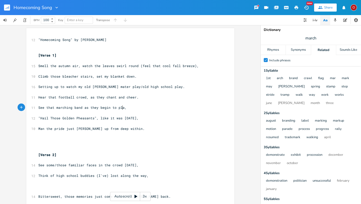
scroll to position [0, 24]
click at [38, 96] on span "Hear that football crowd, as they chant and cheer." at bounding box center [88, 97] width 100 height 5
click at [38, 107] on span "See that marching band as they begin to play," at bounding box center [83, 107] width 90 height 5
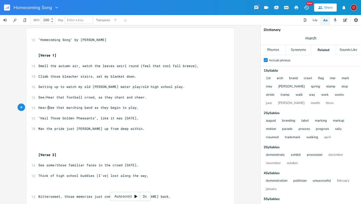
click at [98, 119] on span ""Hail Those Golden Pheasants", like it was [DATE]," at bounding box center [88, 118] width 100 height 5
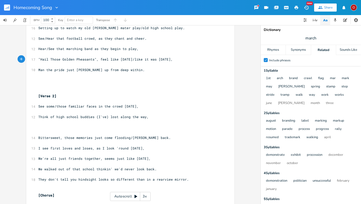
scroll to position [0, 0]
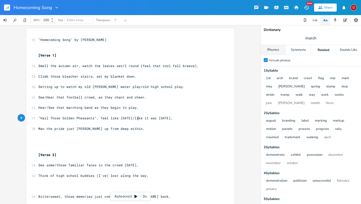
click at [269, 51] on div "Rhymes" at bounding box center [273, 50] width 25 height 10
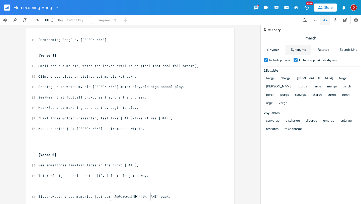
click at [296, 49] on div "Synonyms" at bounding box center [298, 50] width 25 height 10
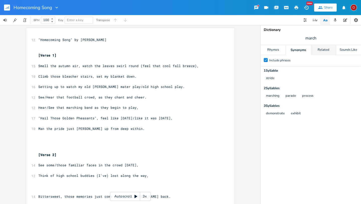
click at [325, 50] on div "Related" at bounding box center [323, 50] width 25 height 10
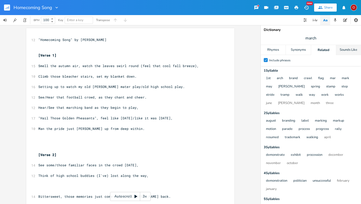
click at [351, 48] on div "Sounds Like" at bounding box center [348, 50] width 25 height 10
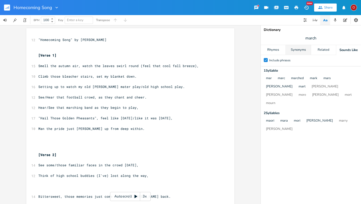
click at [298, 50] on div "Synonyms" at bounding box center [298, 50] width 25 height 10
